Goal: Task Accomplishment & Management: Manage account settings

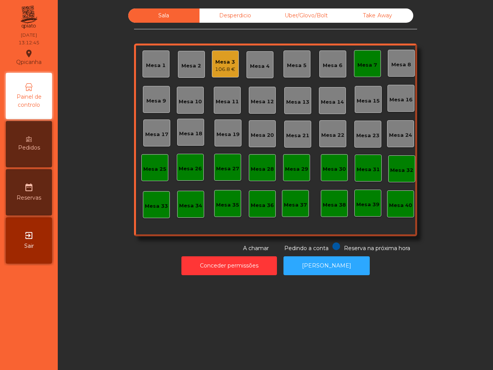
click at [233, 63] on div "Mesa 3 106.8 €" at bounding box center [225, 63] width 27 height 27
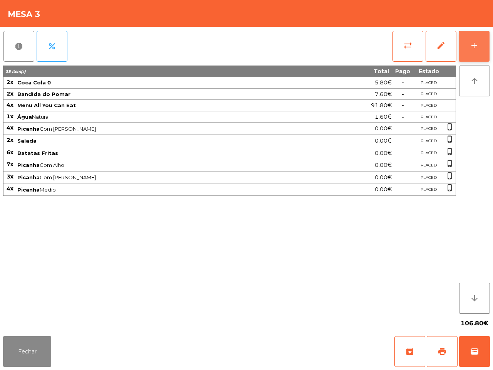
click at [471, 51] on button "add" at bounding box center [474, 46] width 31 height 31
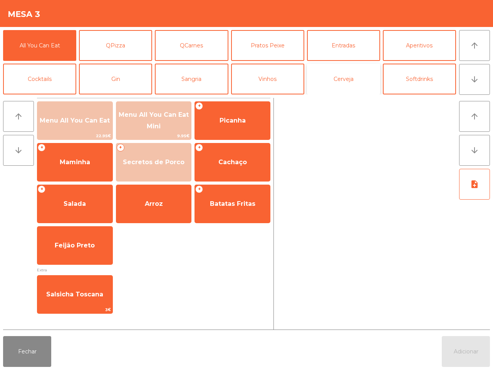
click at [343, 82] on button "Cerveja" at bounding box center [343, 79] width 73 height 31
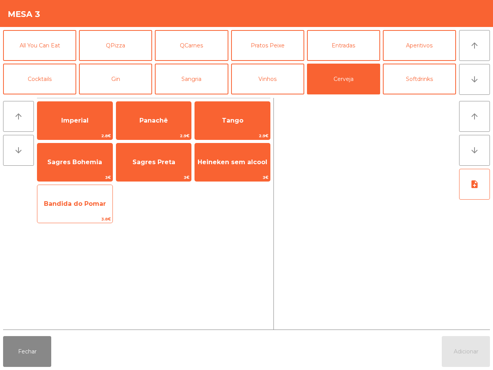
click at [96, 209] on span "Bandida do Pomar" at bounding box center [74, 203] width 75 height 21
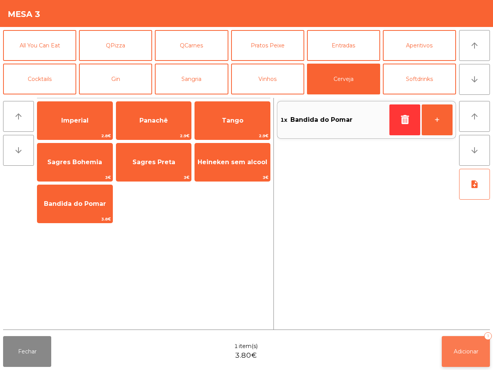
click at [471, 348] on span "Adicionar" at bounding box center [466, 351] width 25 height 7
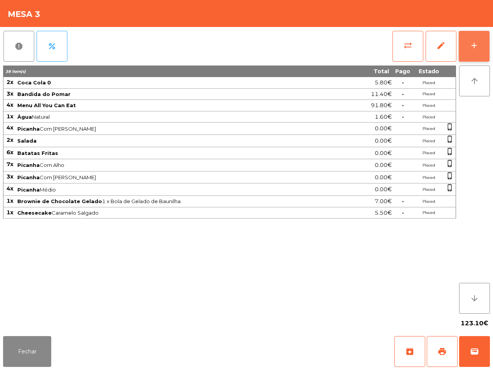
drag, startPoint x: 471, startPoint y: 42, endPoint x: 464, endPoint y: 44, distance: 7.0
click at [471, 42] on div "add" at bounding box center [474, 45] width 9 height 9
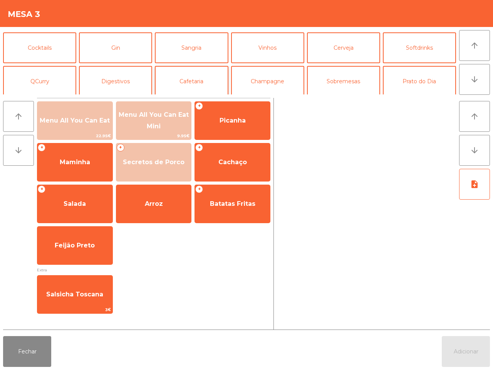
scroll to position [48, 0]
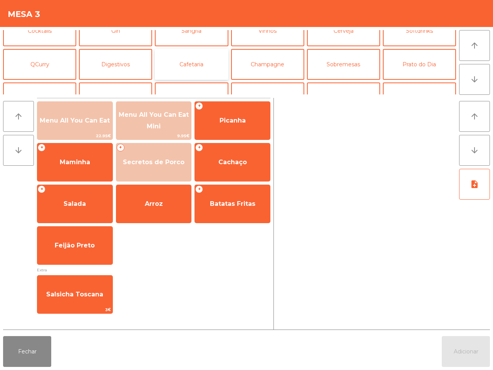
click at [202, 60] on button "Cafetaria" at bounding box center [191, 64] width 73 height 31
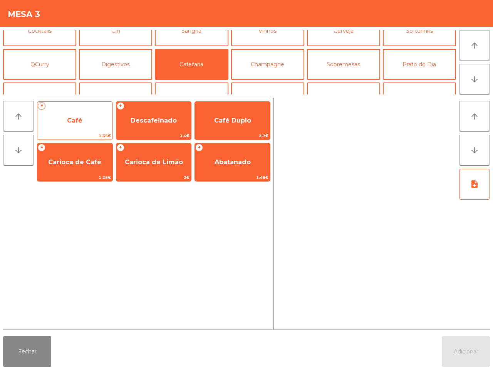
click at [103, 113] on span "Café" at bounding box center [74, 120] width 75 height 21
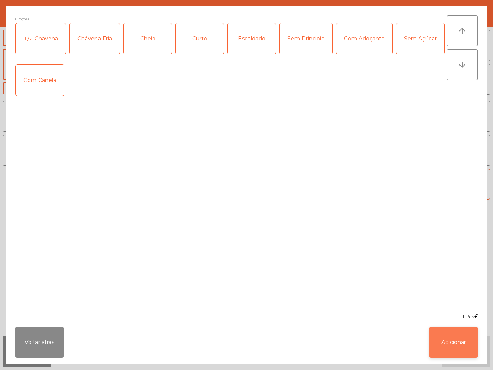
click at [464, 339] on button "Adicionar" at bounding box center [454, 342] width 48 height 31
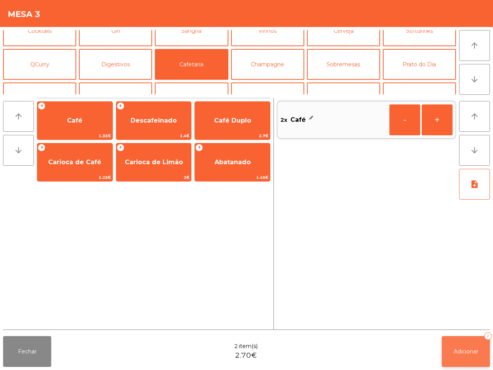
click at [461, 344] on button "Adicionar 2" at bounding box center [466, 351] width 48 height 31
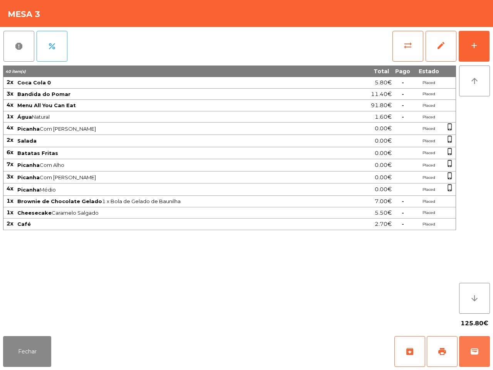
drag, startPoint x: 432, startPoint y: 315, endPoint x: 316, endPoint y: 208, distance: 157.0
click at [385, 249] on app-table-orders "Mesa 3 report percent sync_alt edit add 40 item(s) Total Pago Estado 2x Coca Co…" at bounding box center [246, 185] width 493 height 370
click at [44, 355] on button "Fechar" at bounding box center [27, 351] width 48 height 31
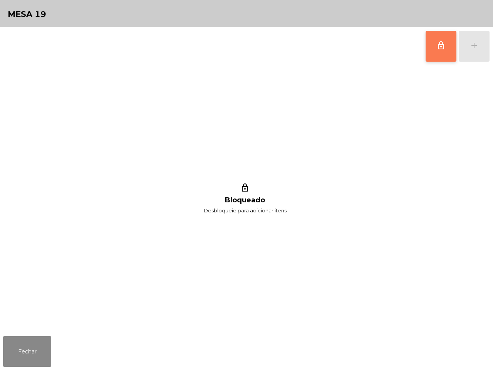
click at [432, 48] on button "lock_outline" at bounding box center [441, 46] width 31 height 31
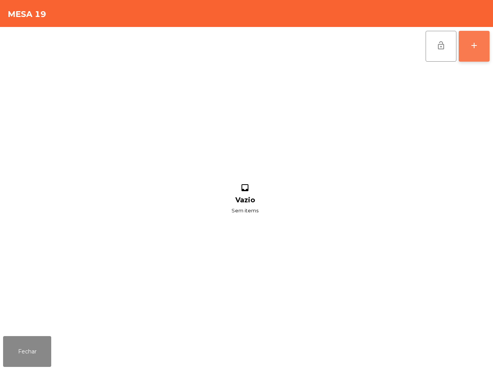
click at [478, 45] on div "add" at bounding box center [474, 45] width 9 height 9
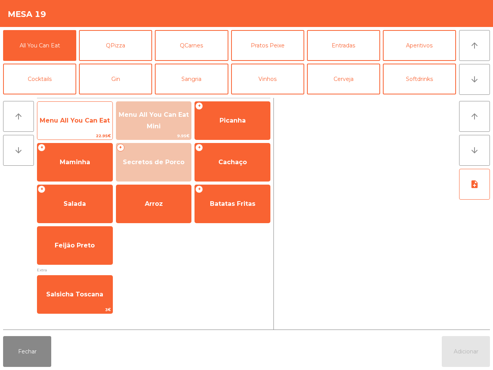
click at [103, 128] on span "Menu All You Can Eat" at bounding box center [74, 120] width 75 height 21
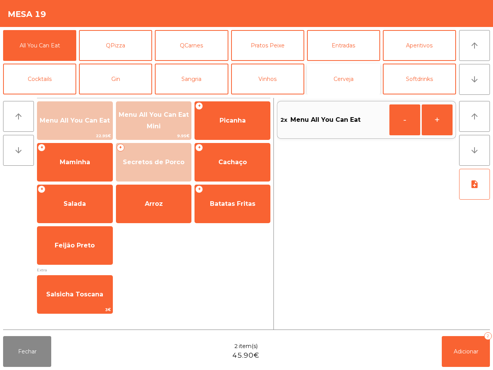
click at [349, 87] on button "Cerveja" at bounding box center [343, 79] width 73 height 31
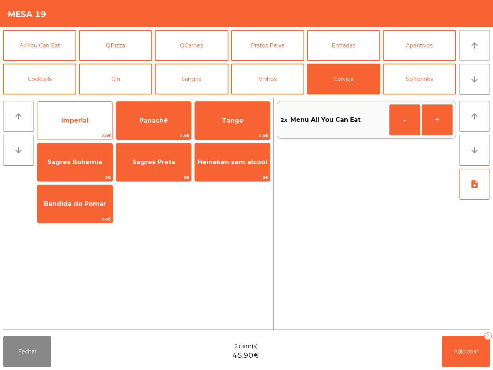
click at [77, 121] on span "Imperial" at bounding box center [74, 120] width 27 height 7
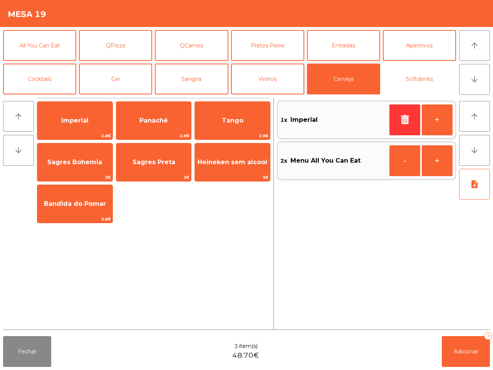
click at [408, 74] on button "Softdrinks" at bounding box center [419, 79] width 73 height 31
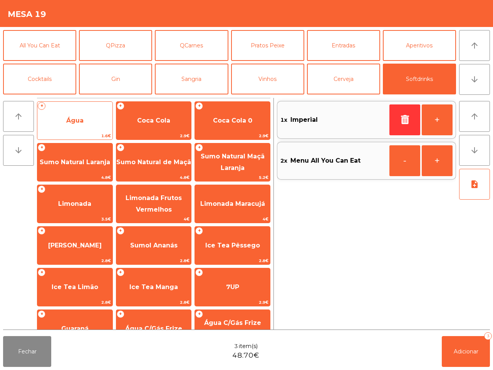
click at [93, 114] on span "Água" at bounding box center [74, 120] width 75 height 21
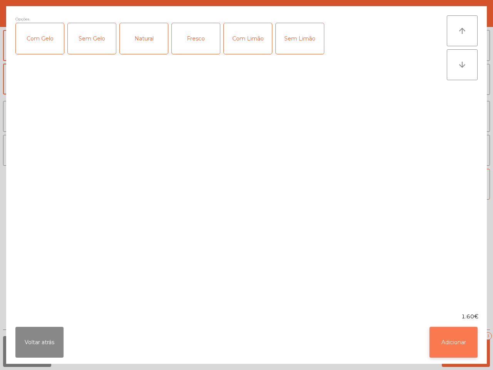
click at [465, 338] on button "Adicionar" at bounding box center [454, 342] width 48 height 31
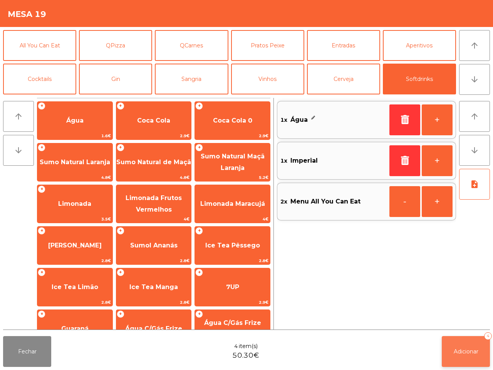
click at [469, 349] on span "Adicionar" at bounding box center [466, 351] width 25 height 7
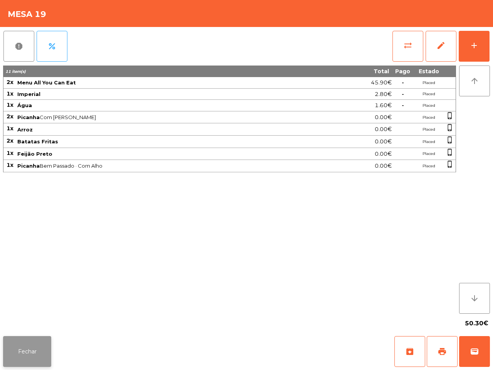
click at [41, 344] on button "Fechar" at bounding box center [27, 351] width 48 height 31
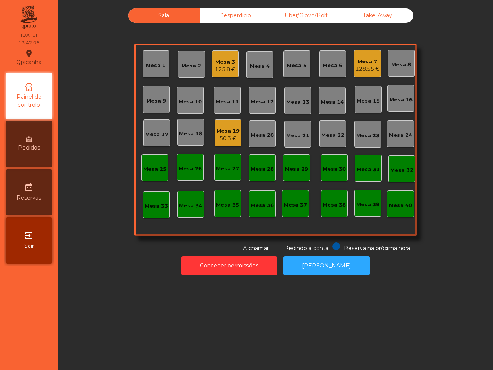
click at [228, 22] on div "Desperdicio" at bounding box center [235, 15] width 71 height 14
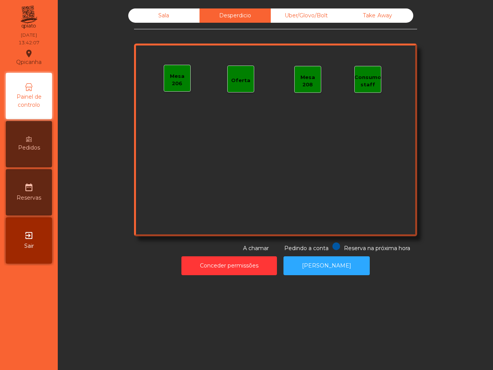
click at [308, 24] on div "Sala Desperdicio Uber/Glovo/Bolt Take Away Mesa 206 Oferta Mesa 208 Consumo sta…" at bounding box center [275, 130] width 283 height 244
click at [319, 15] on div "Uber/Glovo/Bolt" at bounding box center [306, 15] width 71 height 14
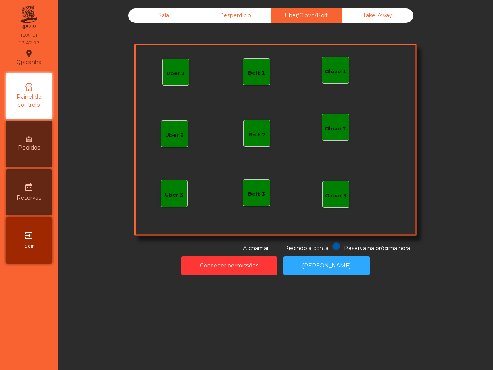
click at [390, 15] on div "Take Away" at bounding box center [377, 15] width 71 height 14
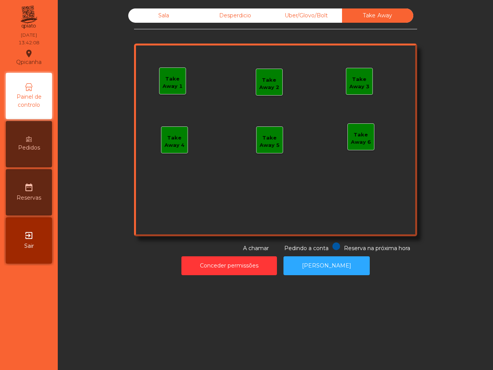
click at [161, 13] on div "Sala" at bounding box center [163, 15] width 71 height 14
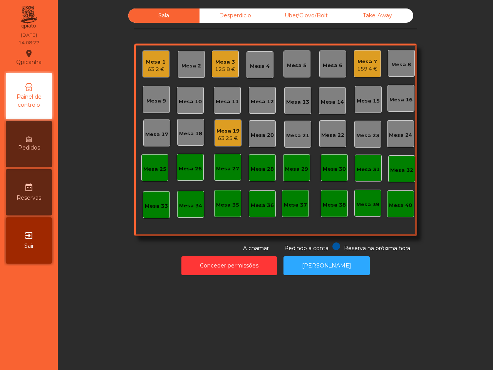
click at [359, 63] on div "Mesa 7" at bounding box center [367, 62] width 20 height 8
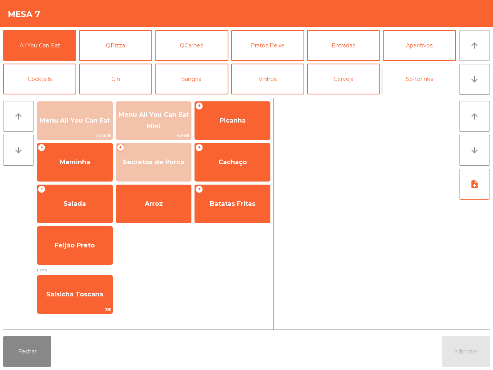
click at [442, 79] on button "Softdrinks" at bounding box center [419, 79] width 73 height 31
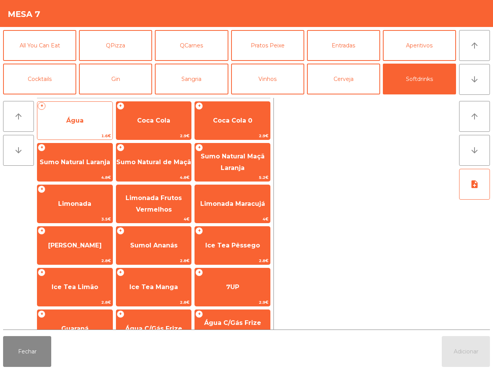
click at [68, 113] on span "Água" at bounding box center [74, 120] width 75 height 21
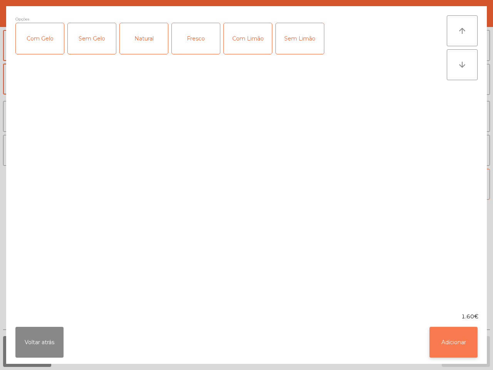
click at [444, 330] on button "Adicionar" at bounding box center [454, 342] width 48 height 31
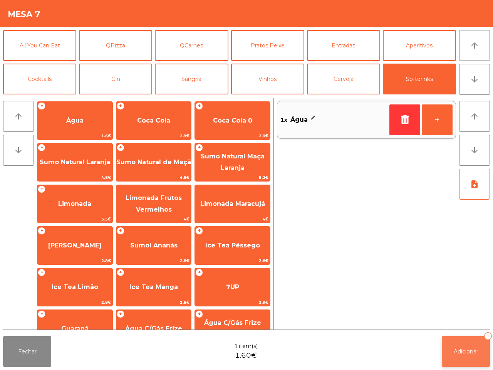
click at [469, 353] on span "Adicionar" at bounding box center [466, 351] width 25 height 7
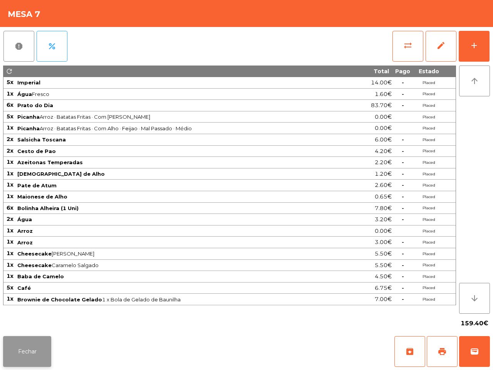
click at [27, 358] on button "Fechar" at bounding box center [27, 351] width 48 height 31
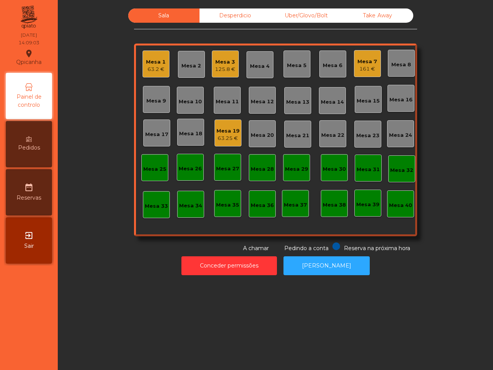
click at [27, 358] on nav "Qpicanha location_on [DATE] 14:09:03 Painel de controlo Pedidos date_range Rese…" at bounding box center [29, 185] width 58 height 370
click at [223, 134] on div "63.25 €" at bounding box center [228, 138] width 23 height 8
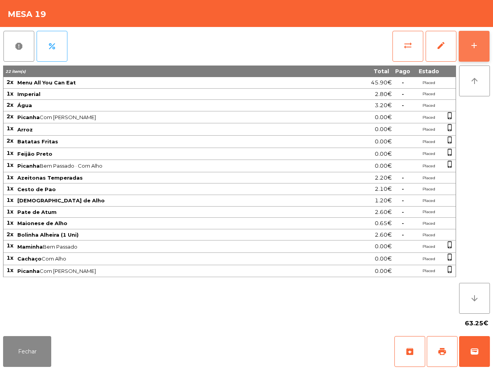
click at [469, 48] on button "add" at bounding box center [474, 46] width 31 height 31
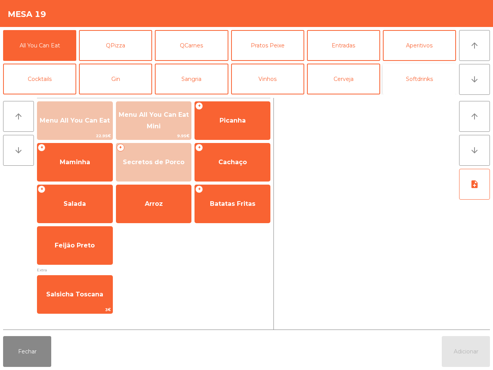
click at [421, 74] on button "Softdrinks" at bounding box center [419, 79] width 73 height 31
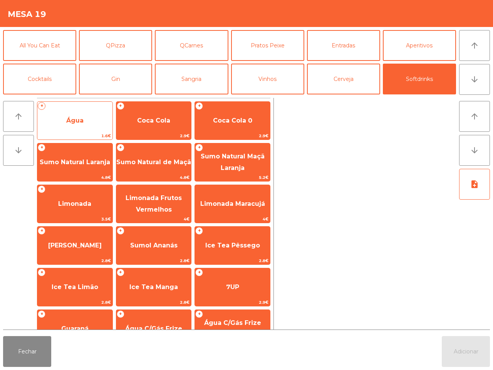
click at [97, 119] on span "Água" at bounding box center [74, 120] width 75 height 21
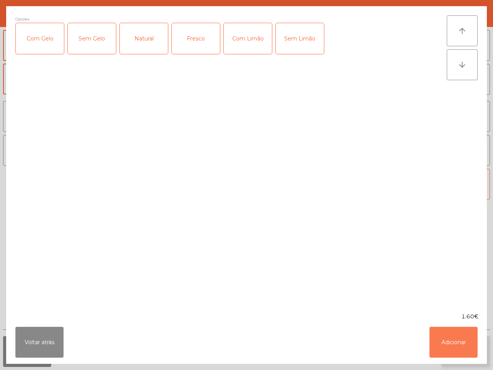
click at [457, 342] on button "Adicionar" at bounding box center [454, 342] width 48 height 31
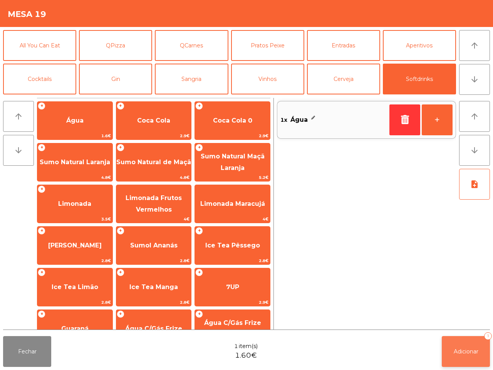
click at [465, 356] on button "Adicionar 1" at bounding box center [466, 351] width 48 height 31
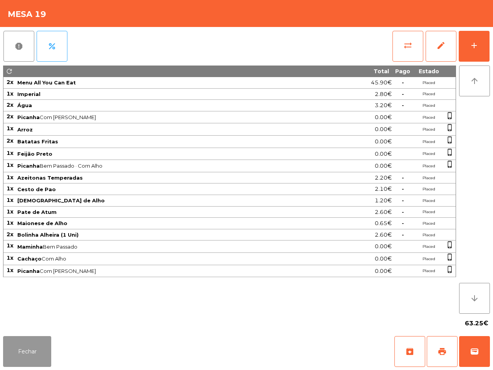
click at [22, 352] on button "Fechar" at bounding box center [27, 351] width 48 height 31
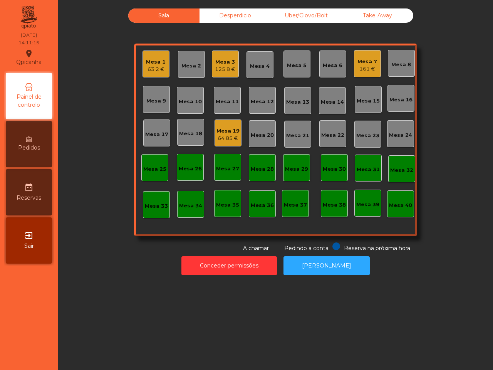
click at [18, 353] on nav "Qpicanha location_on [DATE] 14:11:15 Painel de controlo Pedidos date_range Rese…" at bounding box center [29, 185] width 58 height 370
click at [358, 66] on div "161 €" at bounding box center [368, 69] width 20 height 8
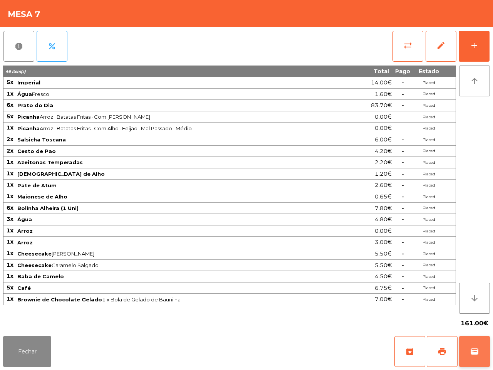
click at [475, 353] on span "wallet" at bounding box center [474, 351] width 9 height 9
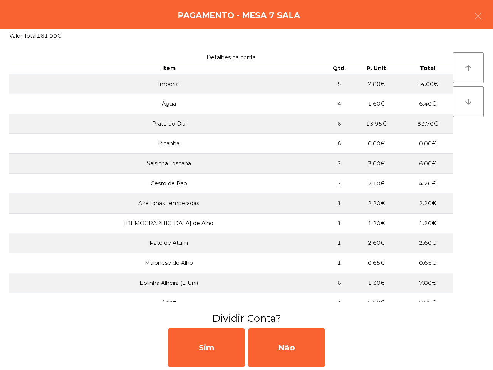
drag, startPoint x: 302, startPoint y: 341, endPoint x: 407, endPoint y: 155, distance: 214.3
click at [302, 342] on div "Não" at bounding box center [286, 347] width 77 height 39
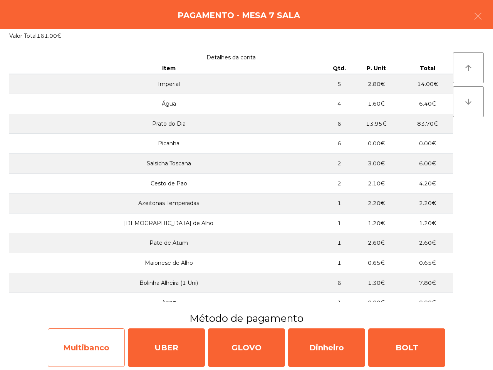
click at [79, 339] on div "Multibanco" at bounding box center [86, 347] width 77 height 39
select select "**"
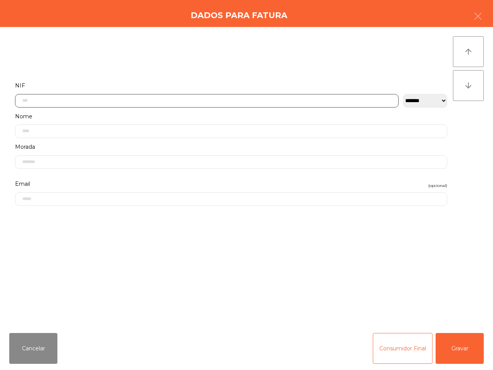
click at [157, 105] on input "text" at bounding box center [207, 100] width 384 height 13
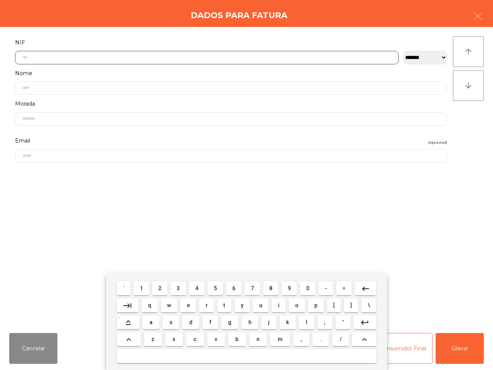
click at [211, 289] on button "5" at bounding box center [215, 288] width 15 height 14
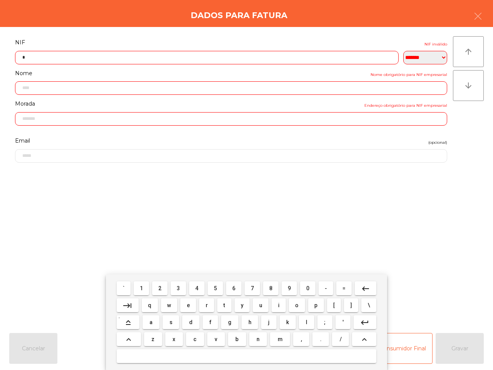
click at [303, 286] on button "0" at bounding box center [307, 288] width 15 height 14
click at [251, 292] on button "7" at bounding box center [252, 288] width 15 height 14
click at [214, 287] on span "5" at bounding box center [215, 288] width 3 height 6
click at [251, 287] on span "7" at bounding box center [252, 288] width 3 height 6
click at [199, 288] on button "4" at bounding box center [196, 288] width 15 height 14
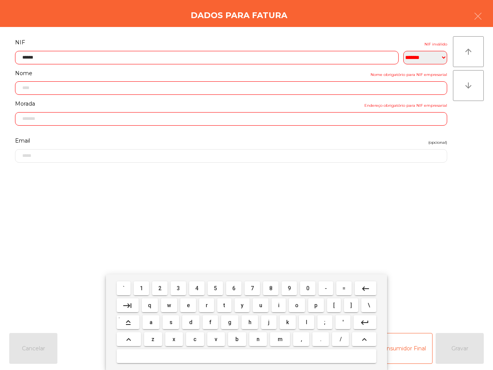
click at [198, 287] on span "4" at bounding box center [196, 288] width 3 height 6
click at [177, 288] on button "3" at bounding box center [178, 288] width 15 height 14
click at [214, 288] on span "5" at bounding box center [215, 288] width 3 height 6
type input "*********"
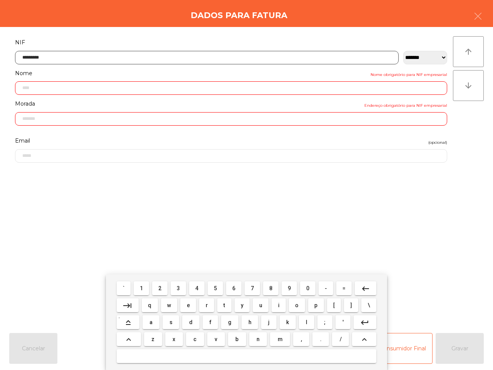
type input "**********"
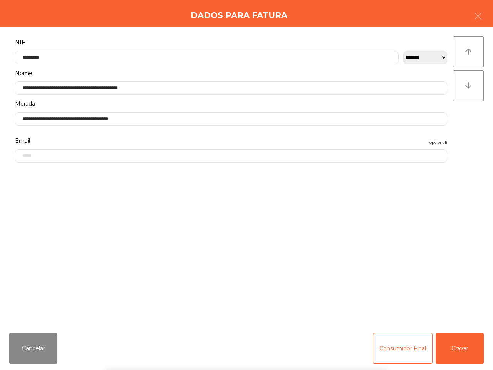
click at [447, 340] on div "` 1 2 3 4 5 6 7 8 9 0 - = keyboard_backspace keyboard_tab q w e r t y u i o p […" at bounding box center [246, 322] width 493 height 96
click at [451, 346] on button "Gravar" at bounding box center [460, 348] width 48 height 31
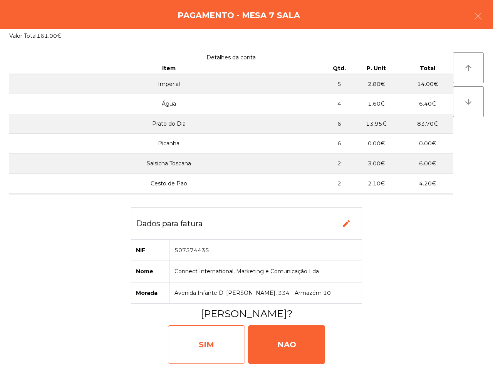
click at [219, 336] on div "SIM" at bounding box center [206, 344] width 77 height 39
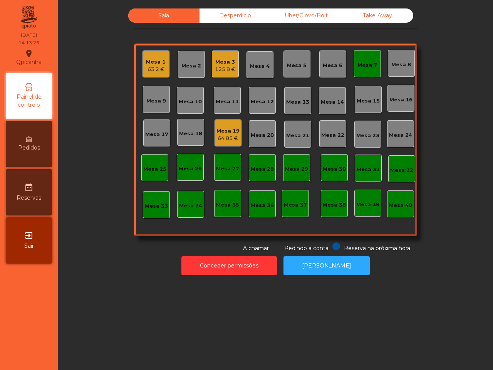
click at [199, 369] on div "Sala Desperdicio Uber/Glovo/Bolt Take Away Mesa 1 63.2 € Mesa 2 Mesa 3 125.8 € …" at bounding box center [275, 185] width 435 height 370
click at [370, 68] on div "Mesa 7" at bounding box center [368, 65] width 20 height 8
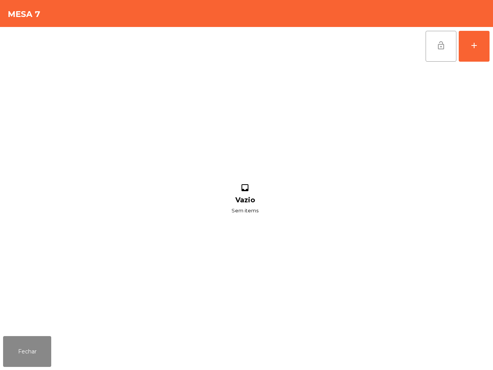
click at [442, 42] on span "lock_open" at bounding box center [441, 45] width 9 height 9
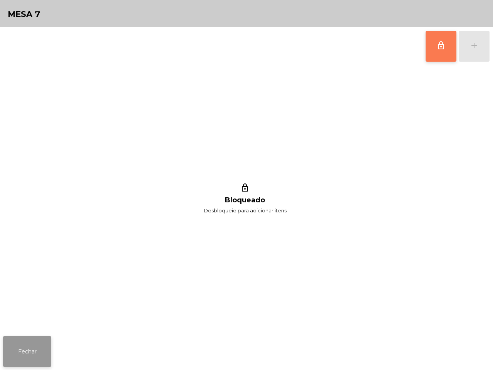
click at [42, 345] on button "Fechar" at bounding box center [27, 351] width 48 height 31
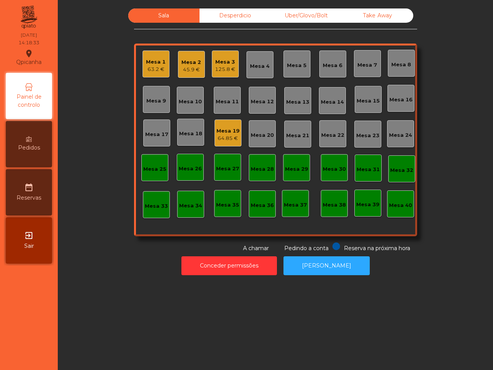
click at [55, 154] on nav "Qpicanha location_on [DATE] 14:18:33 Painel de controlo Pedidos date_range Rese…" at bounding box center [29, 185] width 58 height 370
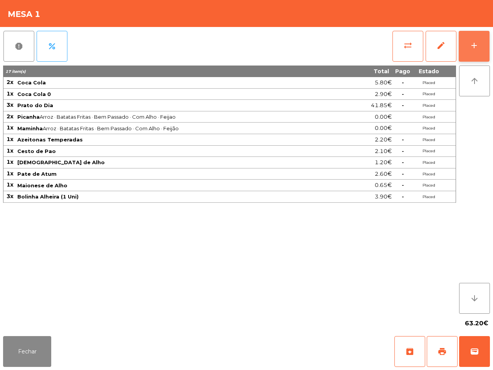
click at [473, 43] on div "add" at bounding box center [474, 45] width 9 height 9
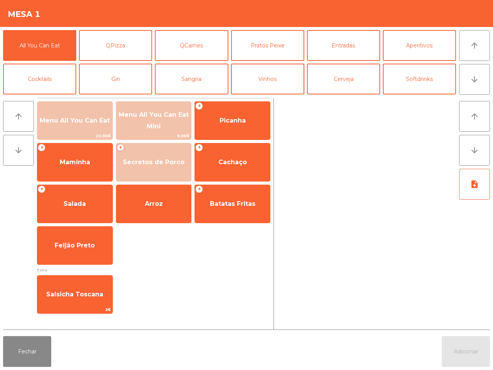
scroll to position [48, 0]
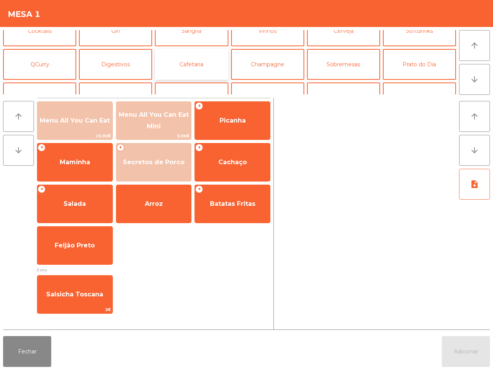
click at [192, 65] on button "Cafetaria" at bounding box center [191, 64] width 73 height 31
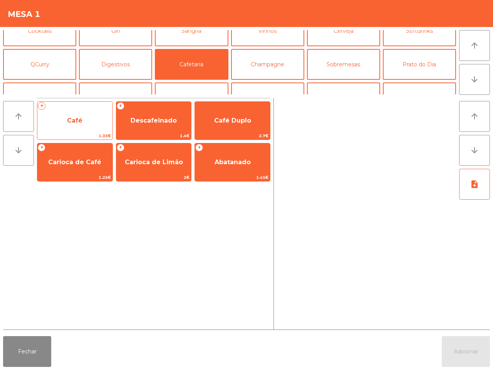
click at [79, 113] on span "Café" at bounding box center [74, 120] width 75 height 21
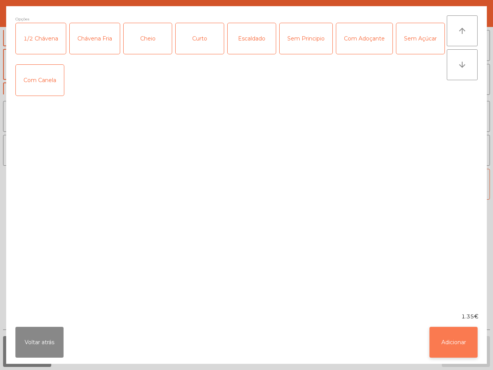
click at [457, 353] on button "Adicionar" at bounding box center [454, 342] width 48 height 31
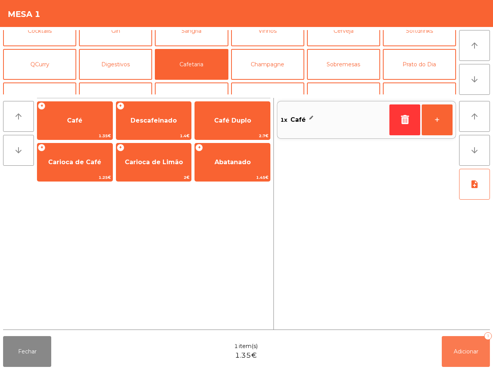
click at [460, 351] on span "Adicionar" at bounding box center [466, 351] width 25 height 7
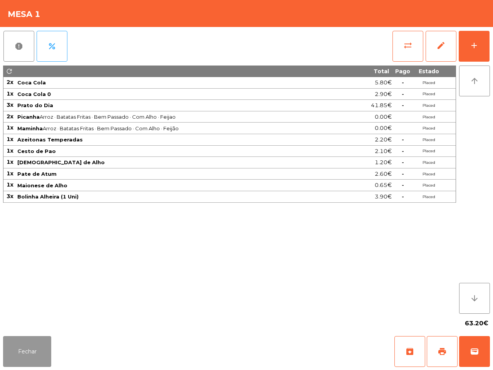
click at [43, 357] on button "Fechar" at bounding box center [27, 351] width 48 height 31
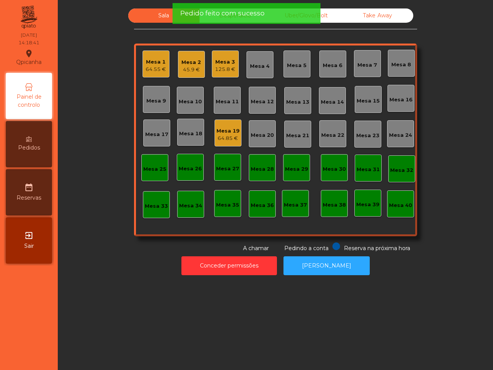
click at [217, 68] on div "125.8 €" at bounding box center [225, 69] width 20 height 8
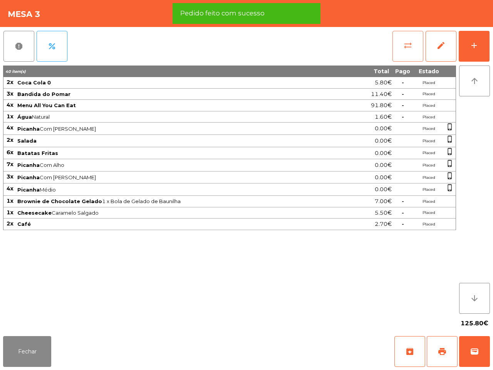
click at [401, 46] on button "sync_alt" at bounding box center [408, 46] width 31 height 31
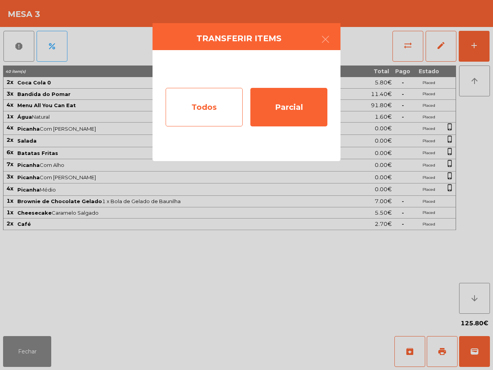
click at [232, 104] on div "Todos" at bounding box center [204, 107] width 77 height 39
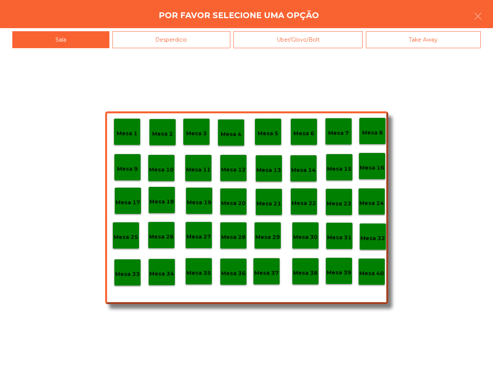
click at [380, 281] on div "Mesa 40" at bounding box center [371, 271] width 27 height 27
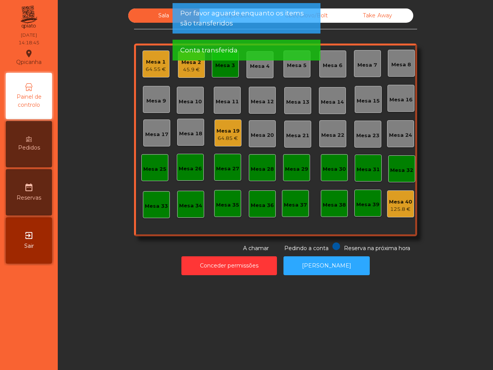
click at [218, 67] on div "Mesa 3" at bounding box center [225, 66] width 20 height 8
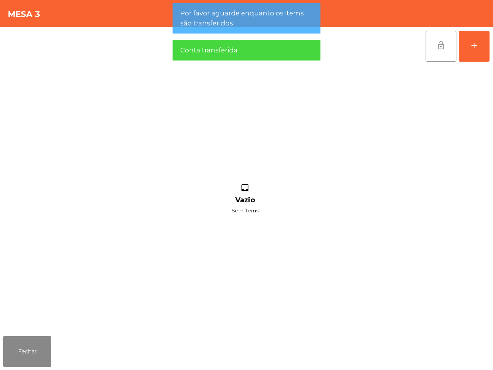
click at [446, 41] on button "lock_open" at bounding box center [441, 46] width 31 height 31
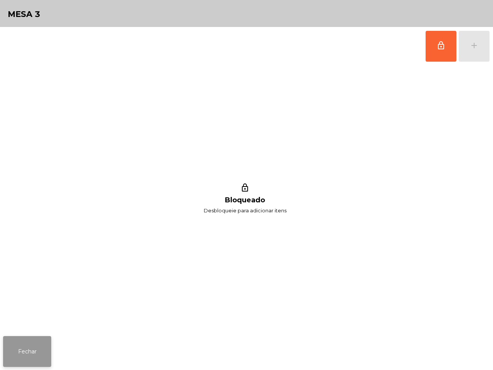
click at [33, 352] on button "Fechar" at bounding box center [27, 351] width 48 height 31
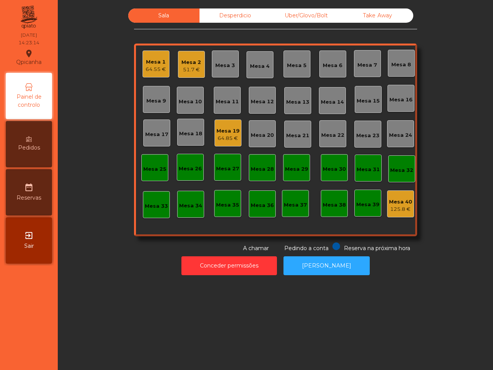
click at [103, 349] on div "Sala Desperdicio Uber/Glovo/Bolt Take Away Mesa 1 64.55 € Mesa 2 51.7 € Mesa 3 …" at bounding box center [275, 185] width 435 height 370
click at [231, 132] on div "Mesa 19" at bounding box center [228, 131] width 23 height 8
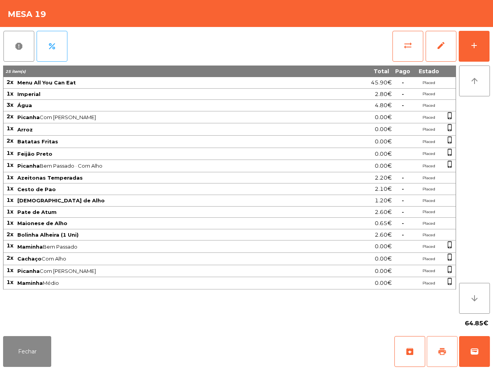
click at [436, 349] on button "print" at bounding box center [442, 351] width 31 height 31
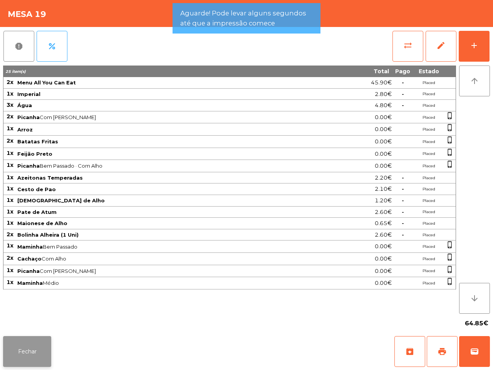
click at [21, 358] on button "Fechar" at bounding box center [27, 351] width 48 height 31
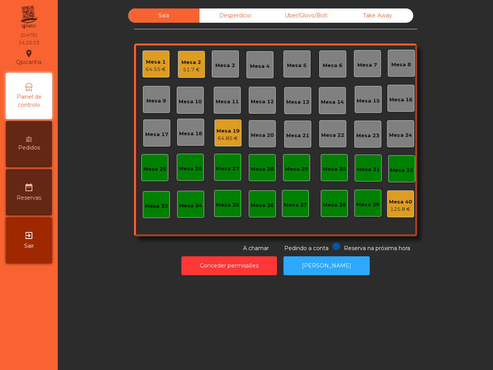
click at [12, 352] on nav "Qpicanha location_on [DATE] 14:25:13 Painel de controlo Pedidos date_range Rese…" at bounding box center [29, 185] width 58 height 370
click at [151, 68] on div "64.55 €" at bounding box center [156, 69] width 20 height 8
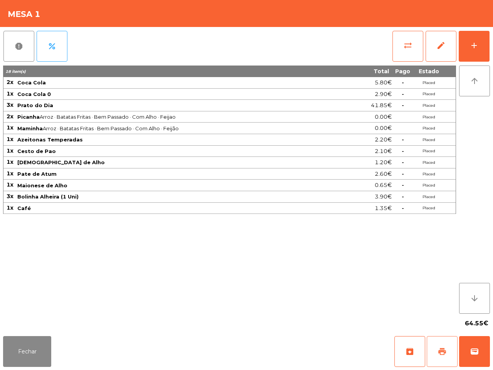
click at [438, 353] on span "print" at bounding box center [442, 351] width 9 height 9
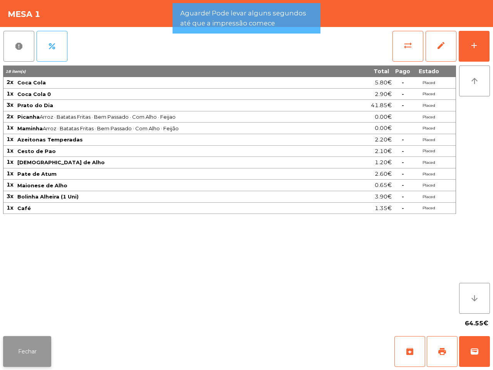
click at [37, 340] on button "Fechar" at bounding box center [27, 351] width 48 height 31
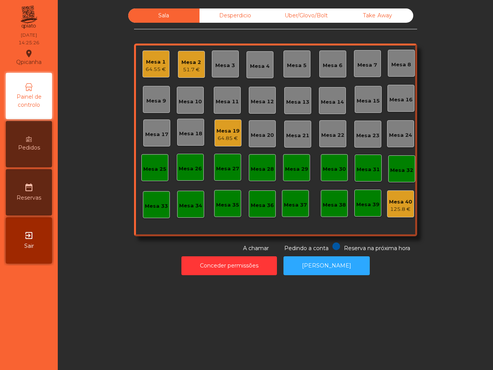
click at [114, 325] on div "Sala Desperdicio Uber/Glovo/Bolt Take Away Mesa 1 64.55 € Mesa 2 51.7 € Mesa 3 …" at bounding box center [275, 185] width 435 height 370
click at [232, 161] on div "Mesa 27" at bounding box center [227, 167] width 27 height 27
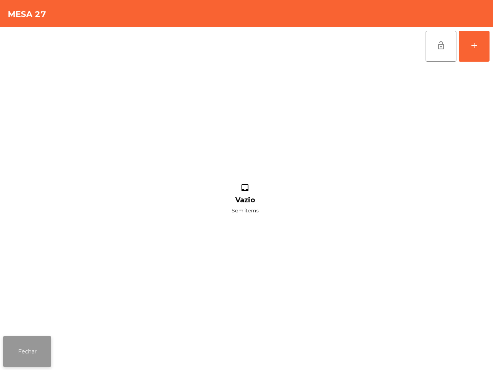
click at [27, 359] on button "Fechar" at bounding box center [27, 351] width 48 height 31
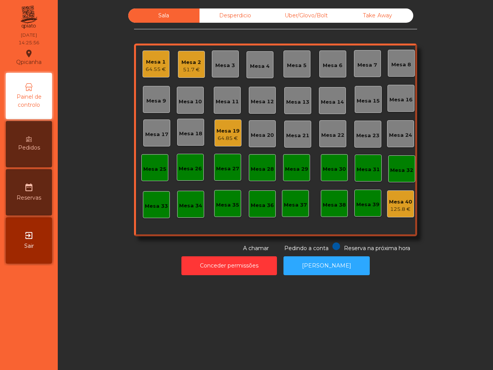
click at [193, 62] on div "Mesa 2" at bounding box center [191, 63] width 20 height 8
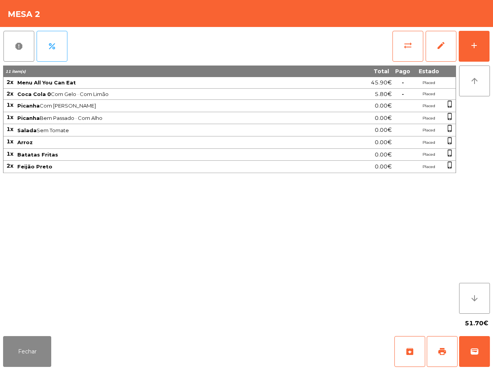
click at [220, 114] on td "Picanha Bem Passado · Com Alho" at bounding box center [169, 118] width 305 height 12
click at [52, 349] on div "Fechar archive print wallet" at bounding box center [246, 351] width 493 height 37
click at [26, 359] on button "Fechar" at bounding box center [27, 351] width 48 height 31
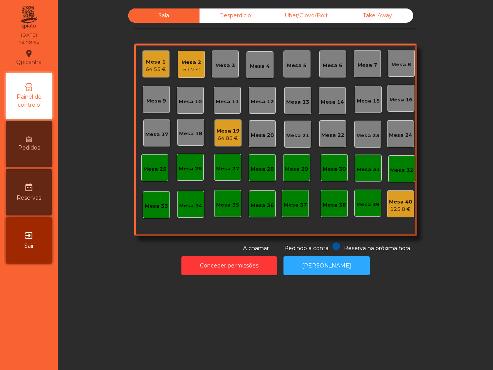
click at [288, 14] on div "Uber/Glovo/Bolt" at bounding box center [306, 15] width 71 height 14
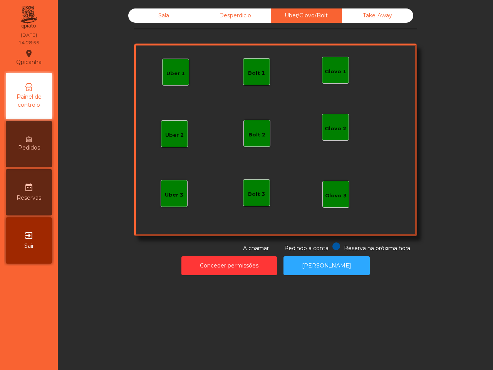
click at [248, 70] on div "Bolt 1" at bounding box center [256, 73] width 17 height 8
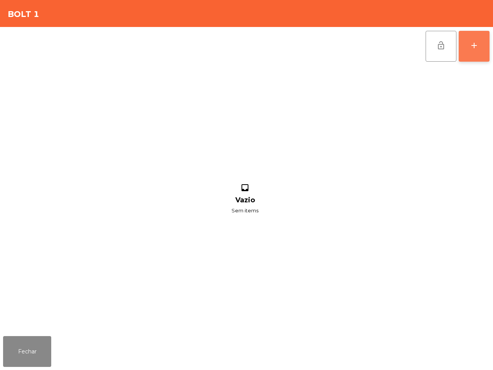
click at [480, 55] on button "add" at bounding box center [474, 46] width 31 height 31
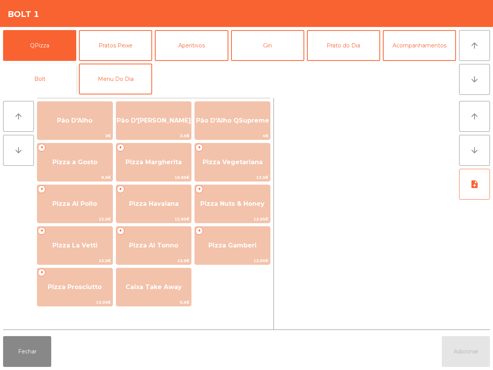
click at [62, 81] on button "Bolt" at bounding box center [39, 79] width 73 height 31
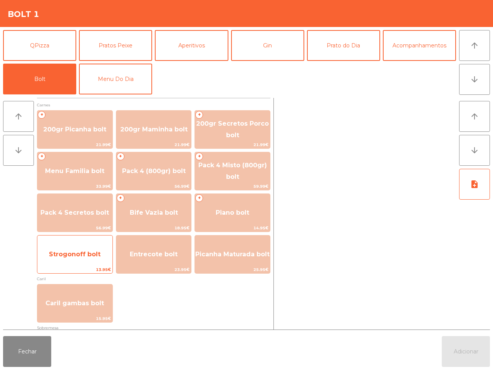
click at [86, 253] on span "Strogonoff bolt" at bounding box center [75, 253] width 52 height 7
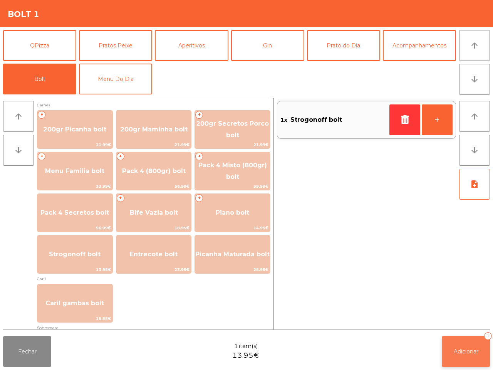
click at [471, 354] on span "Adicionar" at bounding box center [466, 351] width 25 height 7
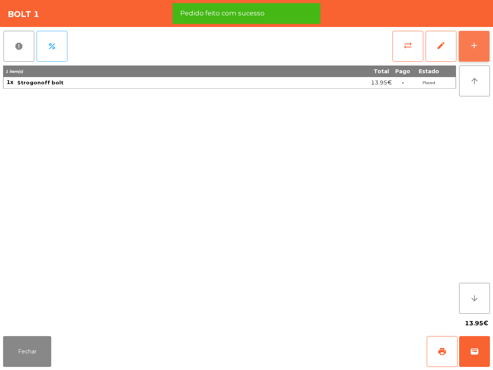
click at [482, 43] on button "add" at bounding box center [474, 46] width 31 height 31
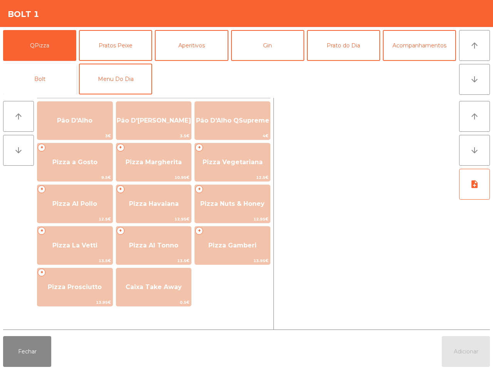
click at [38, 83] on button "Bolt" at bounding box center [39, 79] width 73 height 31
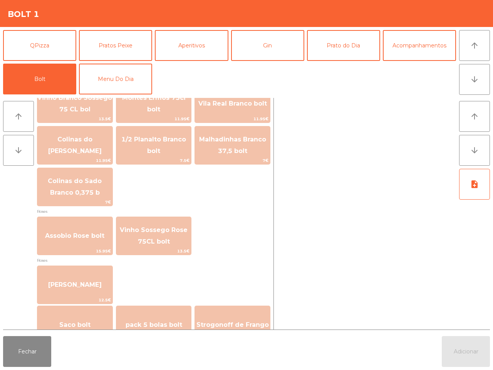
scroll to position [878, 0]
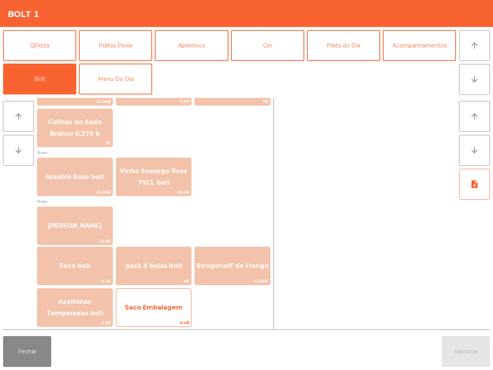
click at [176, 298] on span "Saco Embalagem" at bounding box center [153, 307] width 75 height 21
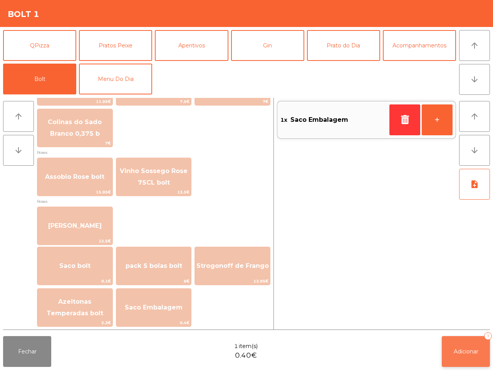
click at [456, 351] on span "Adicionar" at bounding box center [466, 351] width 25 height 7
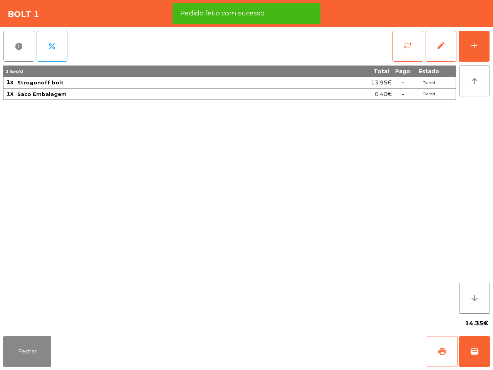
click at [436, 354] on button "print" at bounding box center [442, 351] width 31 height 31
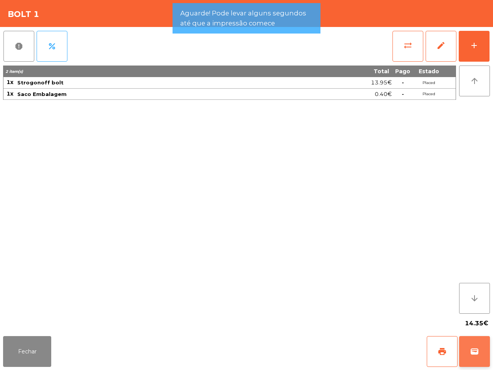
click at [465, 349] on button "wallet" at bounding box center [474, 351] width 31 height 31
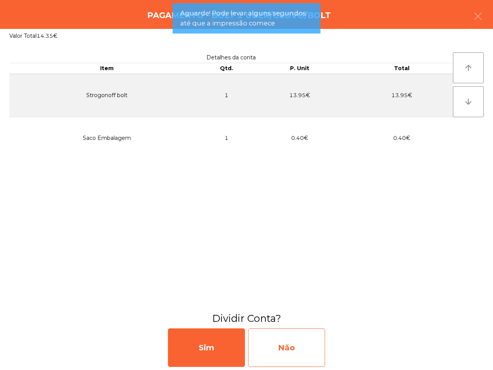
click at [310, 351] on div "Não" at bounding box center [286, 347] width 77 height 39
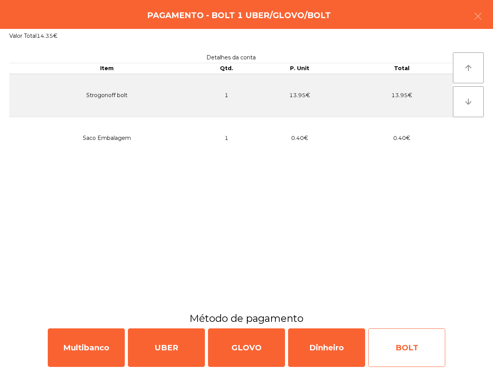
click at [401, 351] on div "BOLT" at bounding box center [406, 347] width 77 height 39
select select "**"
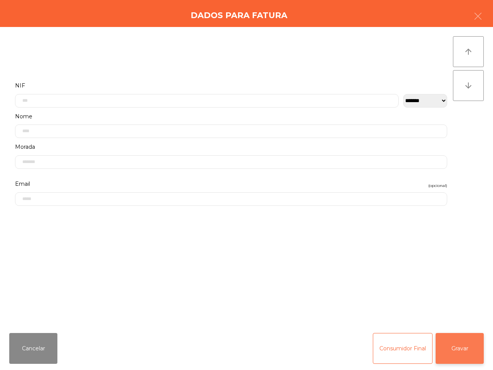
click at [457, 347] on button "Gravar" at bounding box center [460, 348] width 48 height 31
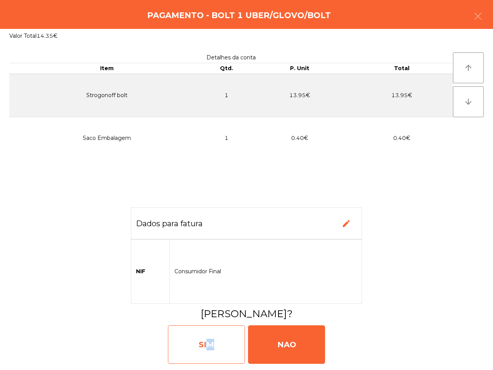
click at [205, 337] on div "SIM" at bounding box center [206, 344] width 77 height 39
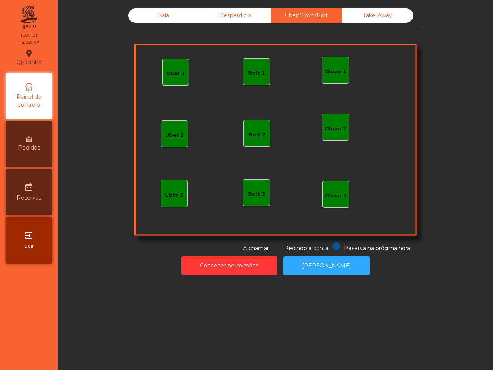
click at [191, 322] on div "Sala Desperdicio Uber/Glovo/Bolt Take Away Uber 1 Glovo 1 Uber 2 Uber 3 Glovo 2…" at bounding box center [275, 185] width 435 height 370
click at [163, 12] on div "Sala" at bounding box center [163, 15] width 71 height 14
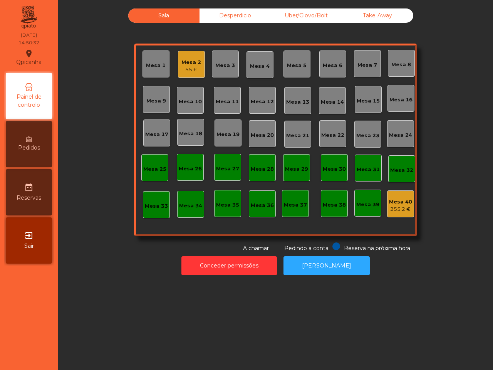
click at [92, 52] on div "Sala Desperdicio Uber/Glovo/Bolt Take Away Mesa 1 Mesa 2 55 € Mesa 3 Mesa 4 Mes…" at bounding box center [275, 130] width 415 height 244
click at [189, 67] on div "55 €" at bounding box center [191, 70] width 20 height 8
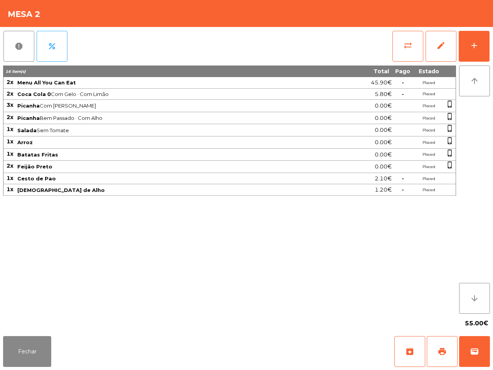
click at [166, 260] on div "16 item(s) Total Pago Estado 2x Menu All You Can Eat 45.90€ - Placed 2x Coca Co…" at bounding box center [229, 189] width 453 height 248
click at [16, 359] on button "Fechar" at bounding box center [27, 351] width 48 height 31
